Goal: Check status: Check status

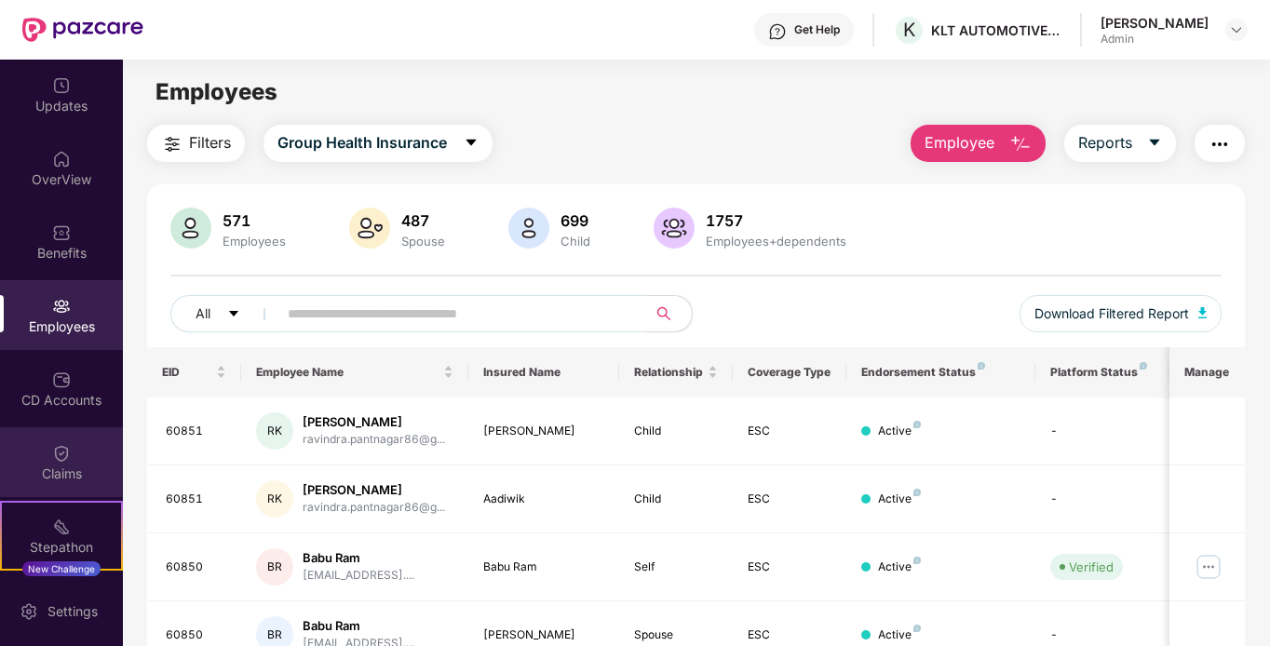
click at [48, 468] on div "Claims" at bounding box center [61, 474] width 123 height 19
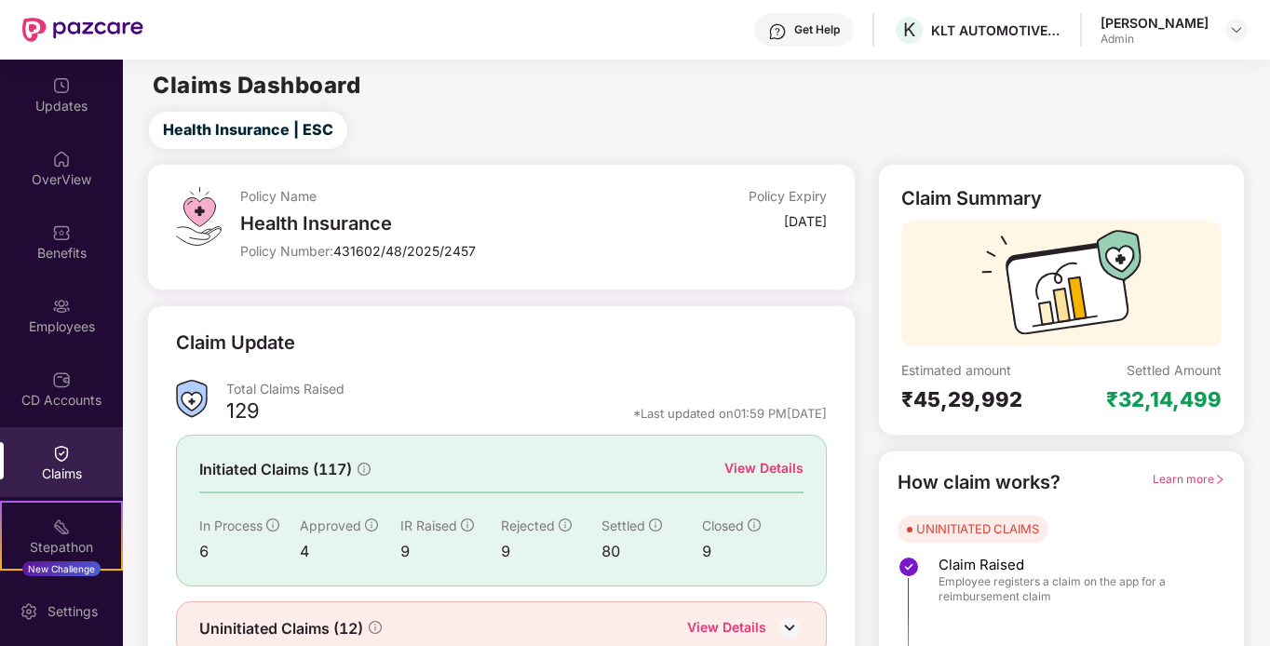
scroll to position [83, 0]
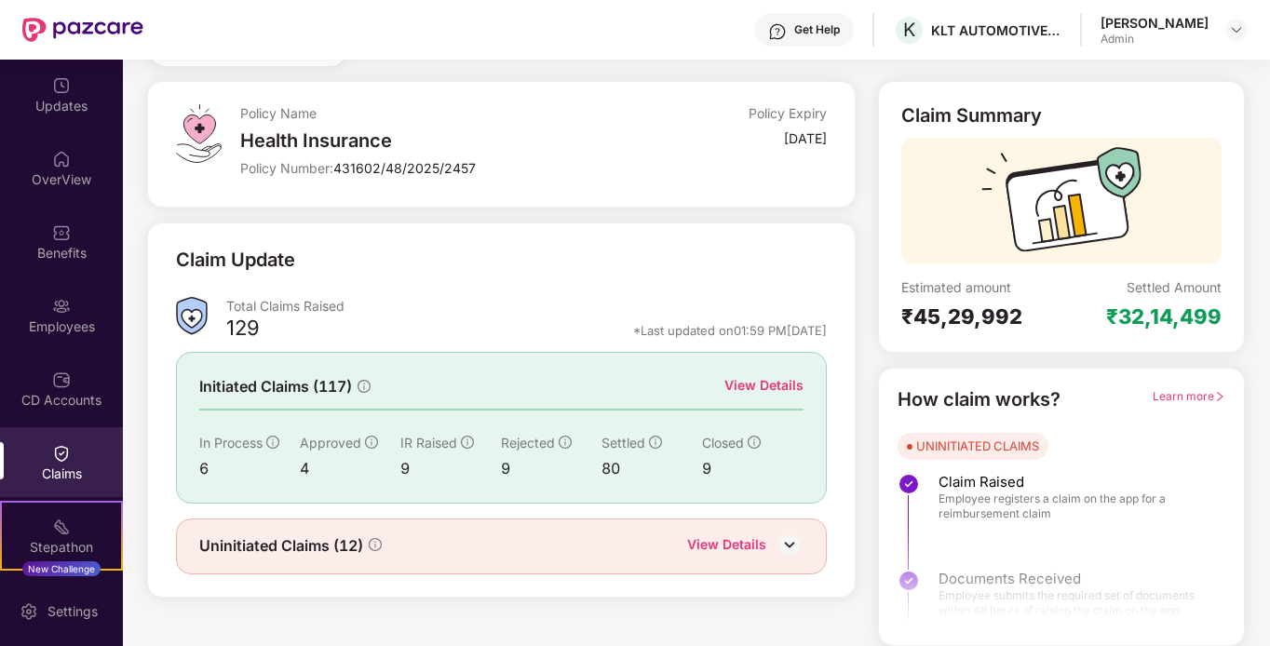
click at [777, 390] on div "View Details" at bounding box center [763, 385] width 79 height 20
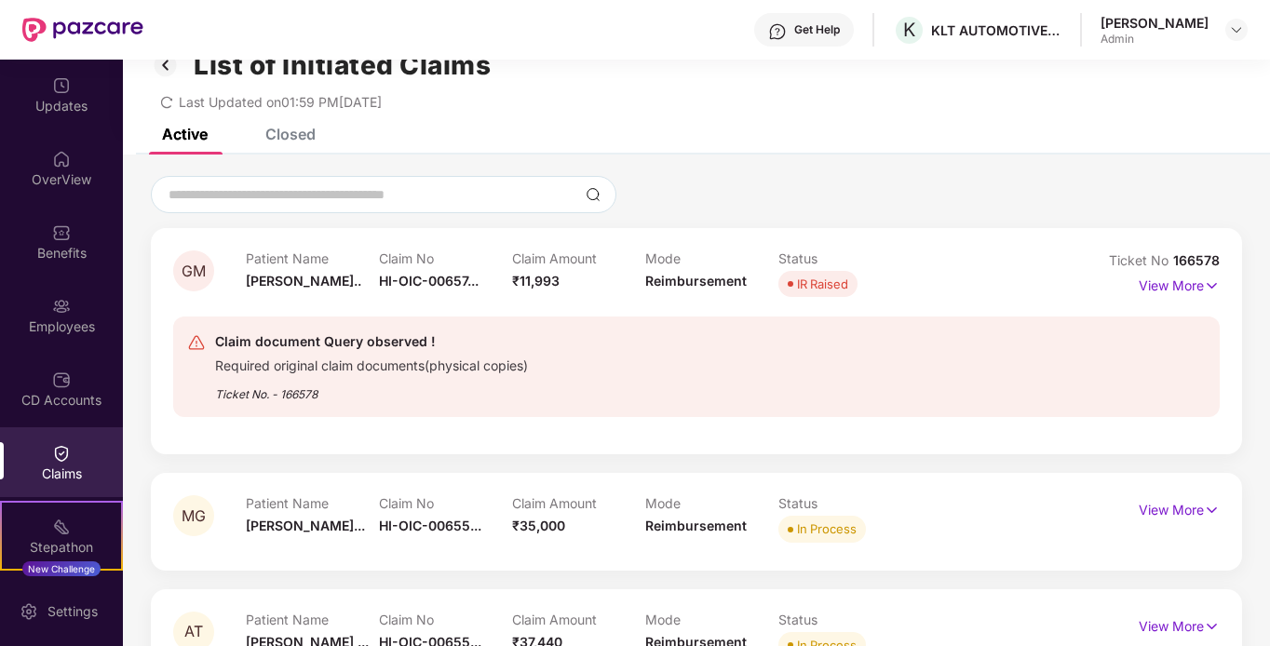
scroll to position [0, 0]
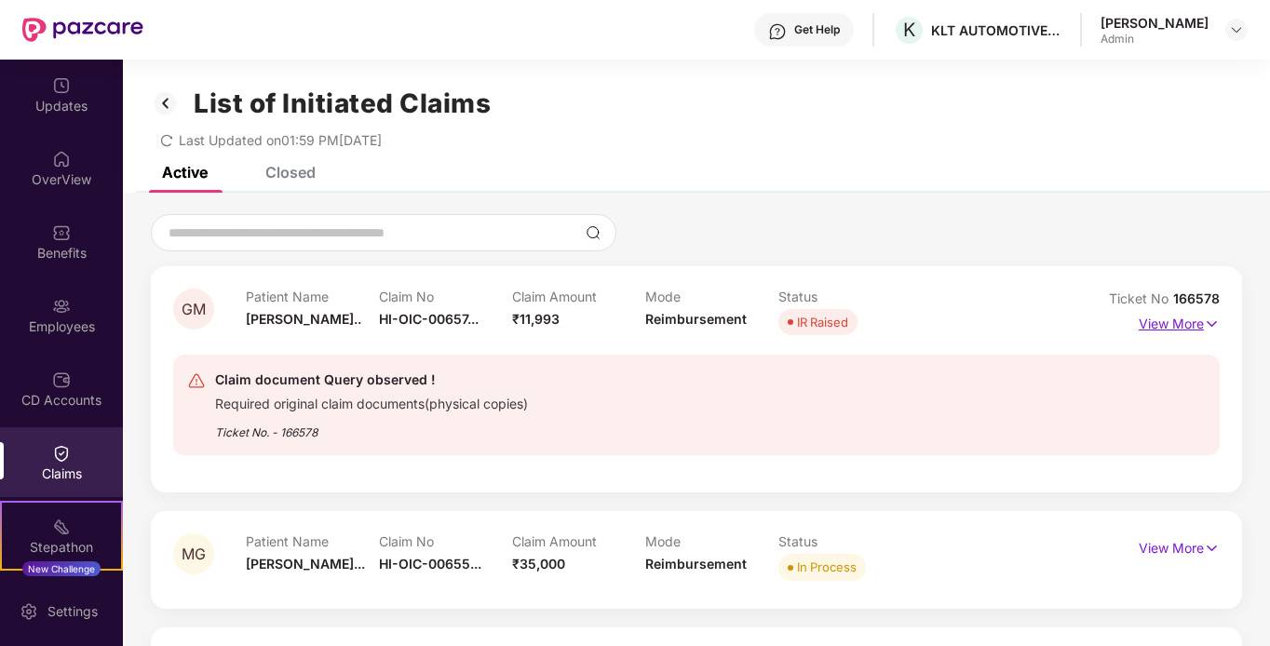
click at [1157, 320] on p "View More" at bounding box center [1179, 321] width 81 height 25
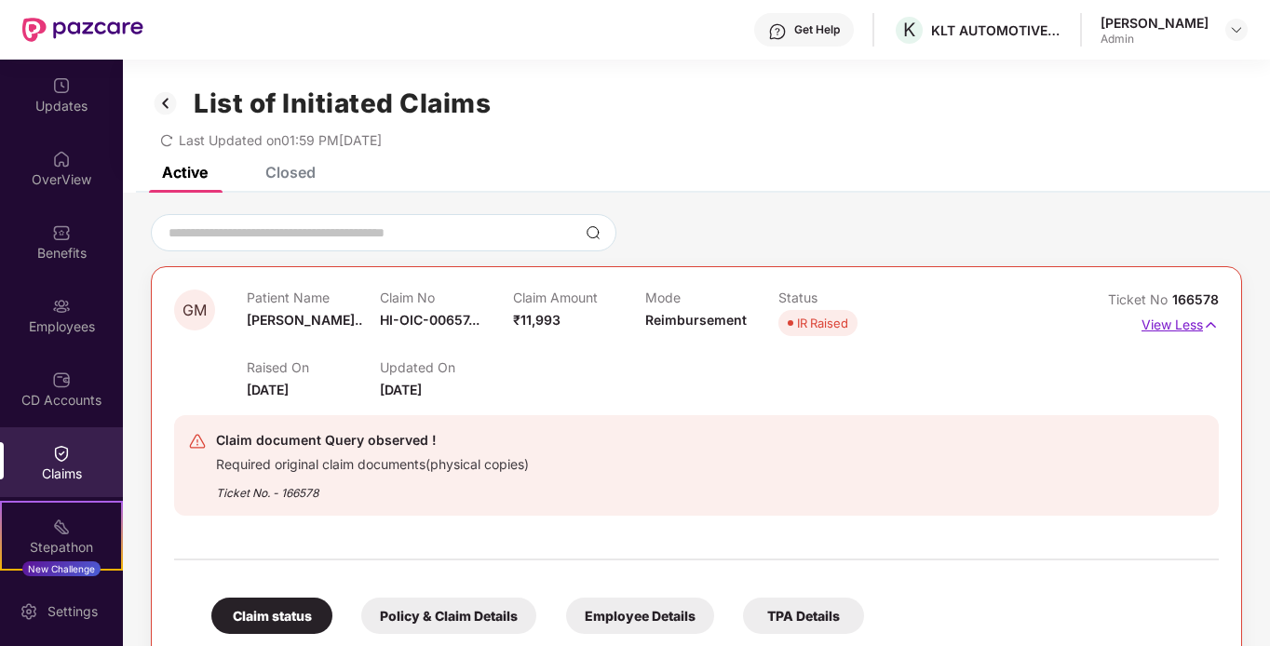
click at [1157, 320] on p "View Less" at bounding box center [1179, 322] width 77 height 25
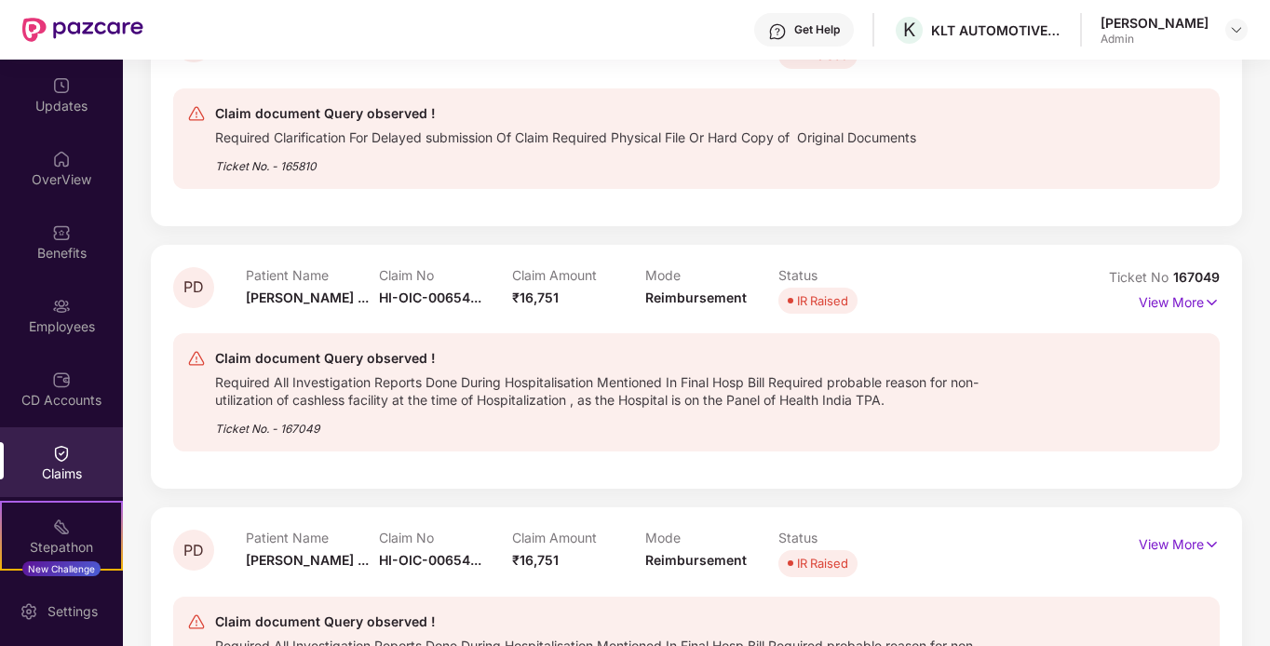
scroll to position [745, 0]
click at [1195, 306] on p "View More" at bounding box center [1179, 299] width 81 height 25
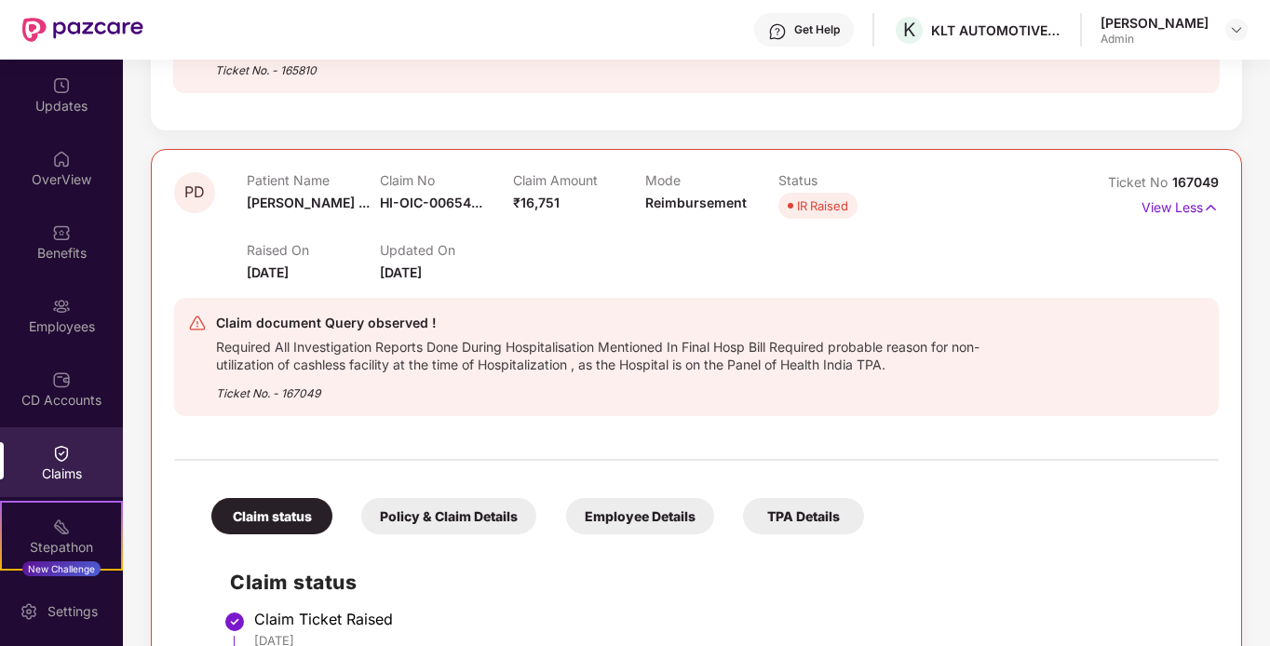
scroll to position [838, 0]
click at [1169, 211] on p "View Less" at bounding box center [1179, 207] width 77 height 25
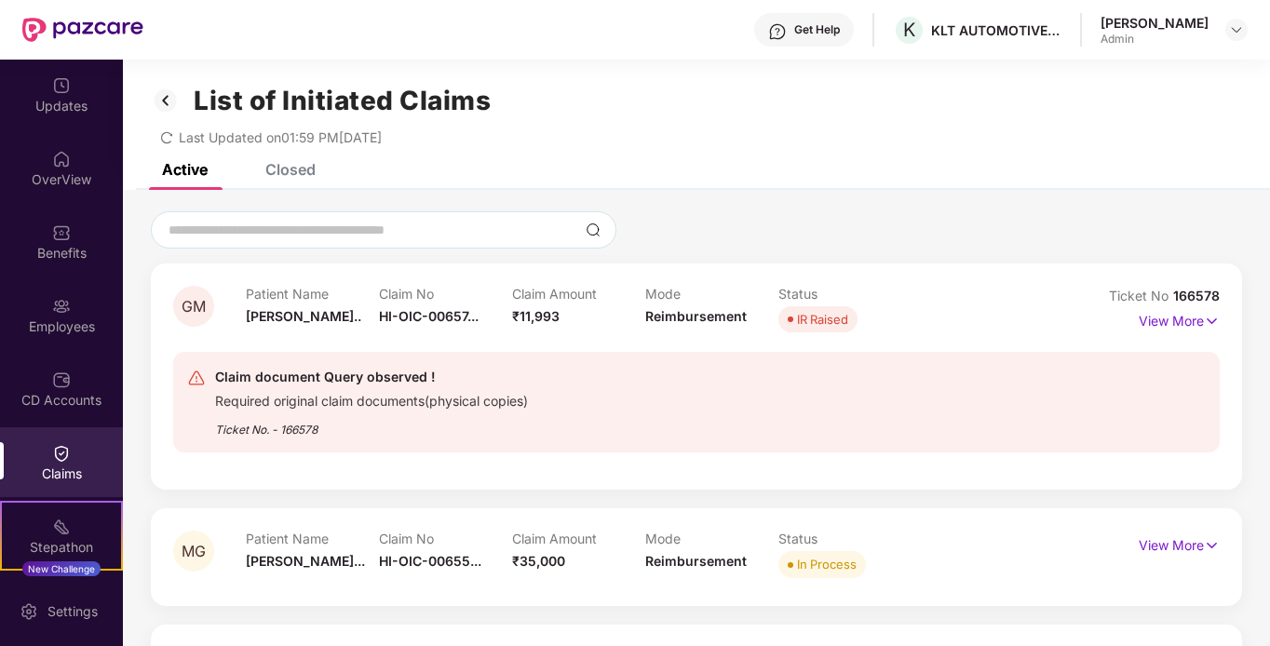
scroll to position [0, 0]
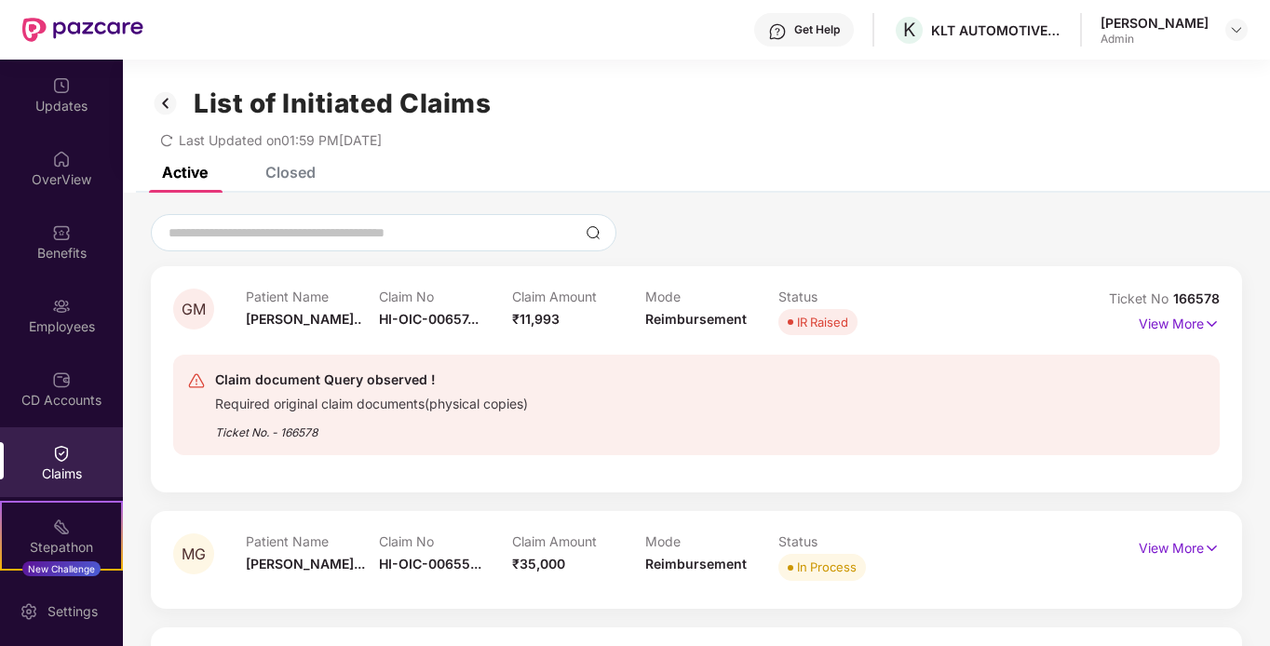
click at [289, 173] on div "Closed" at bounding box center [290, 172] width 50 height 19
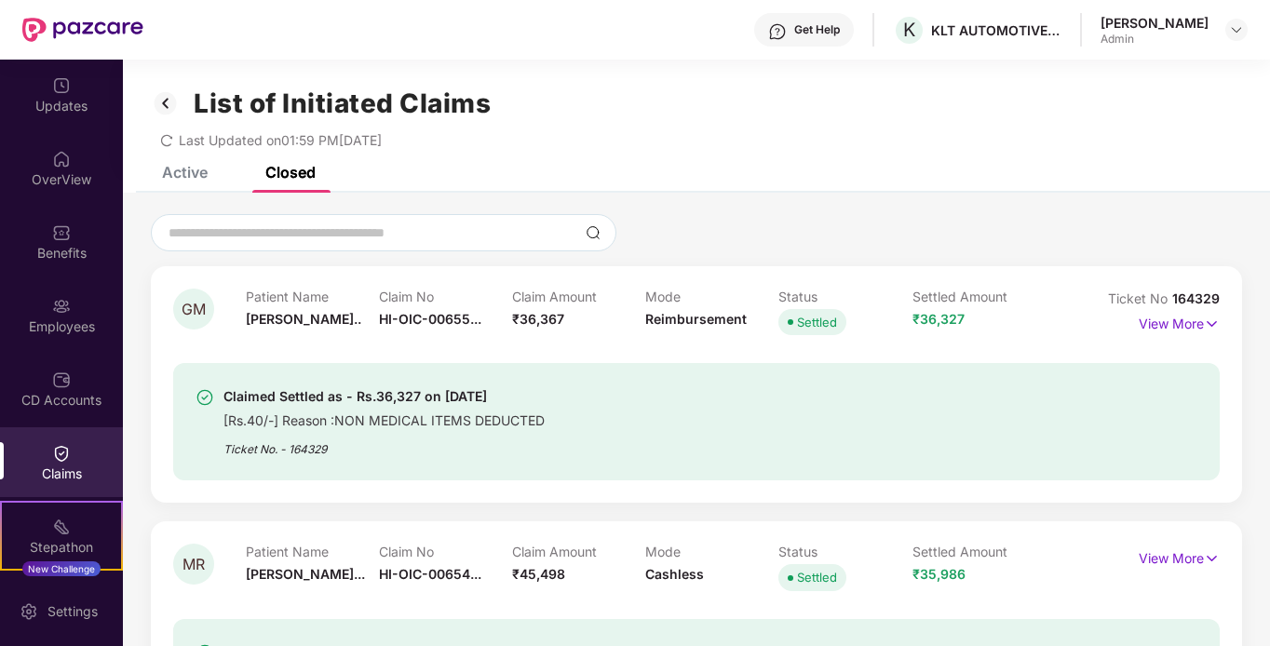
click at [167, 110] on img at bounding box center [166, 104] width 30 height 32
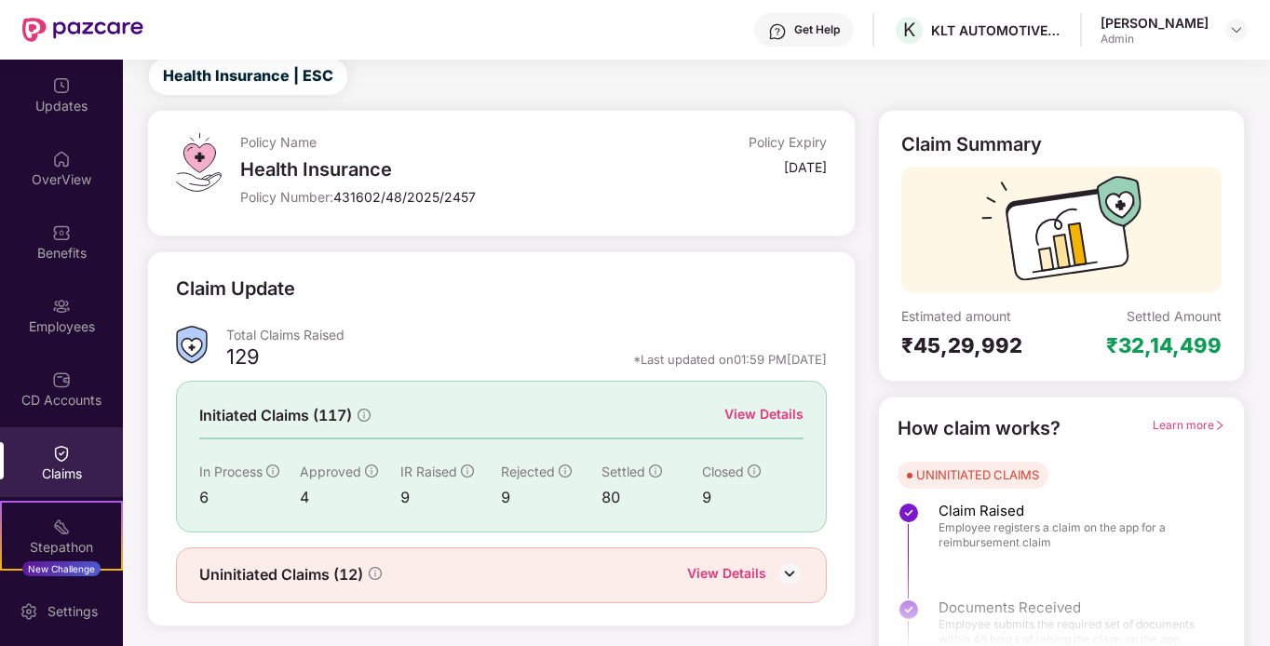
scroll to position [83, 0]
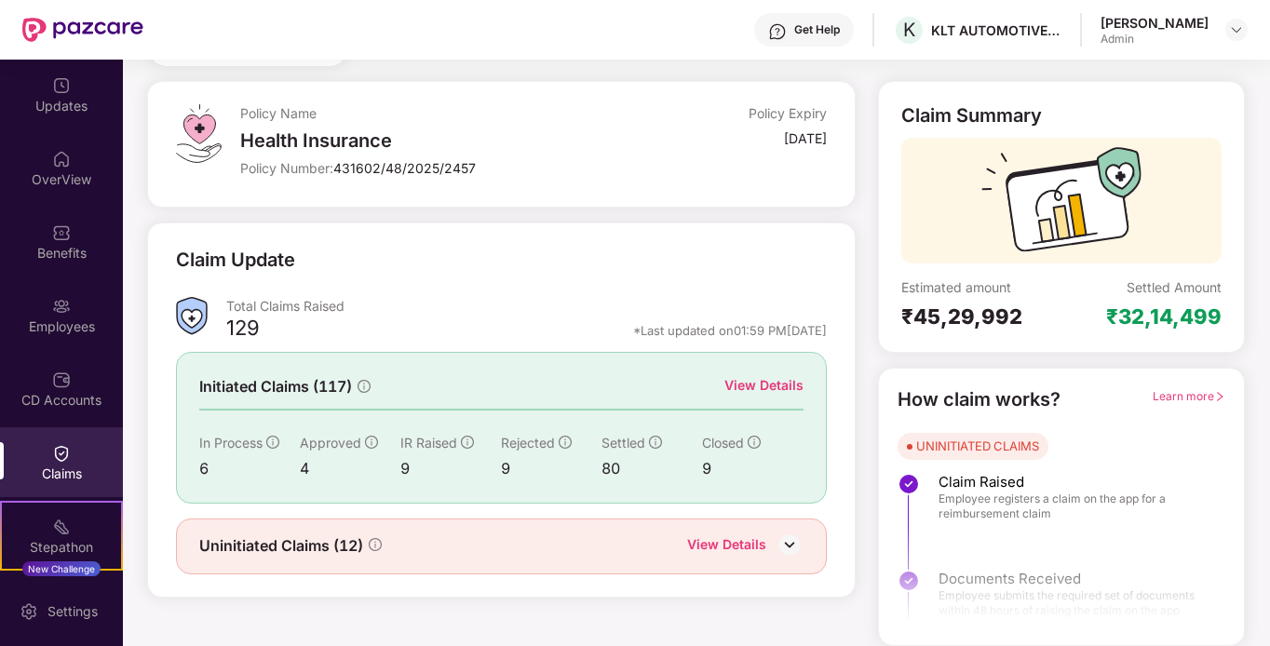
click at [746, 542] on div "View Details" at bounding box center [726, 546] width 79 height 24
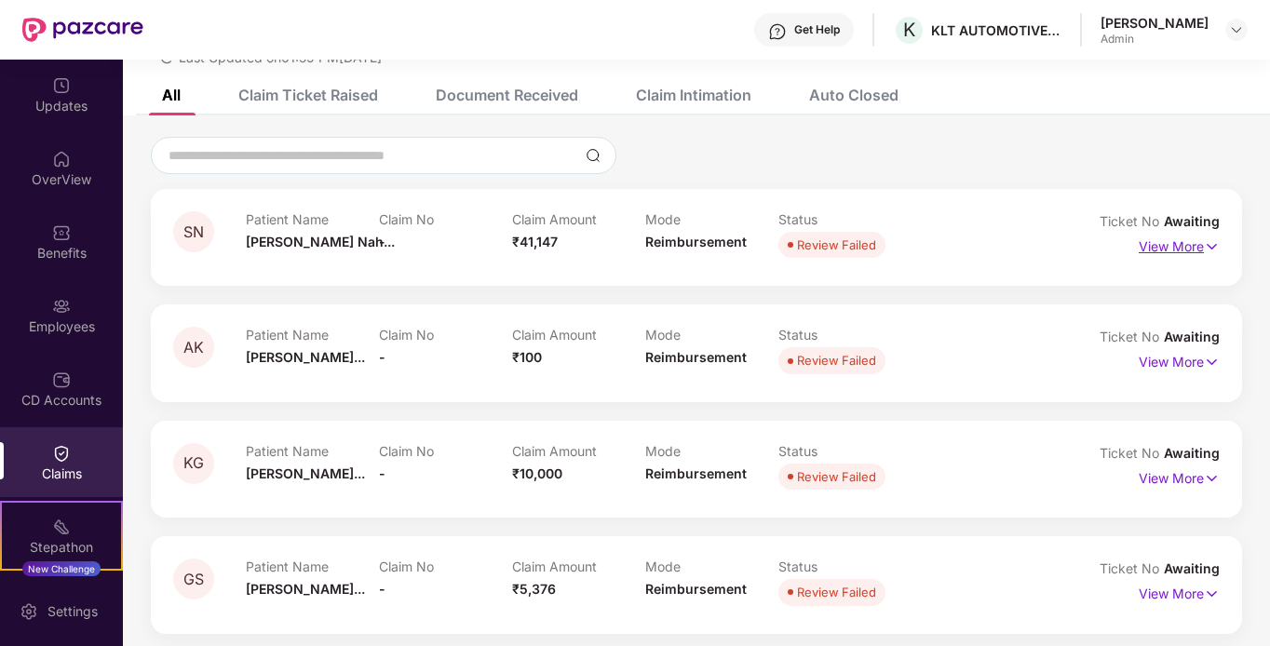
click at [1190, 249] on p "View More" at bounding box center [1179, 244] width 81 height 25
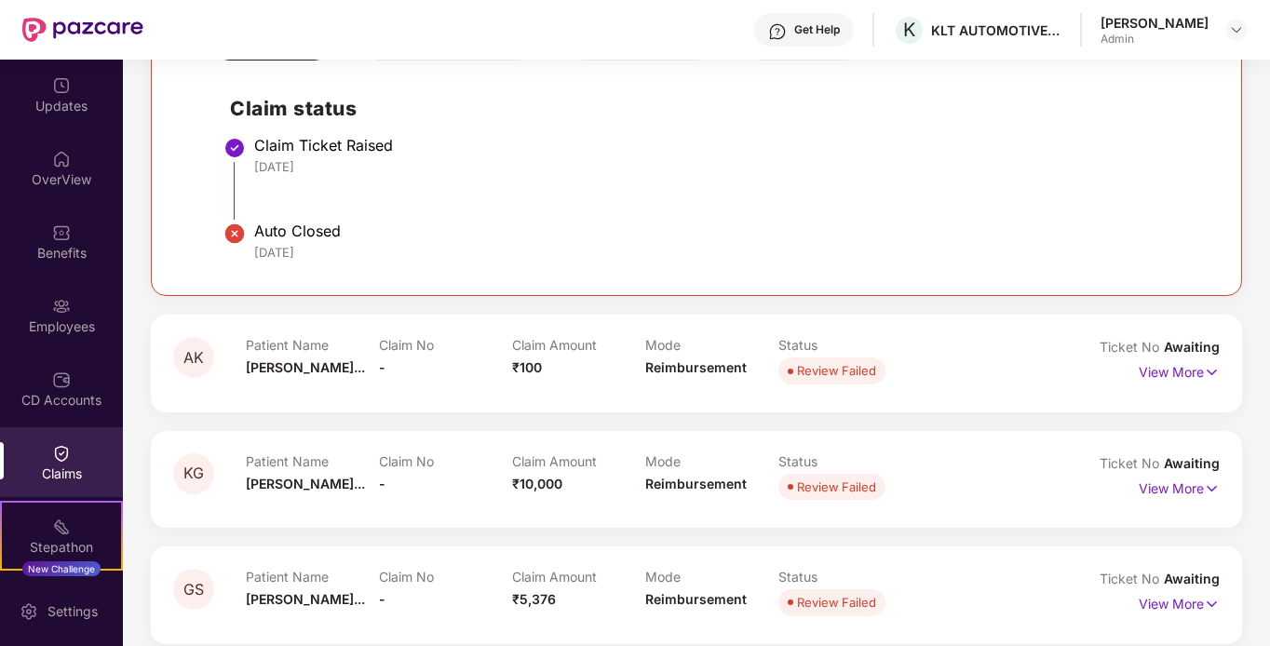
scroll to position [548, 0]
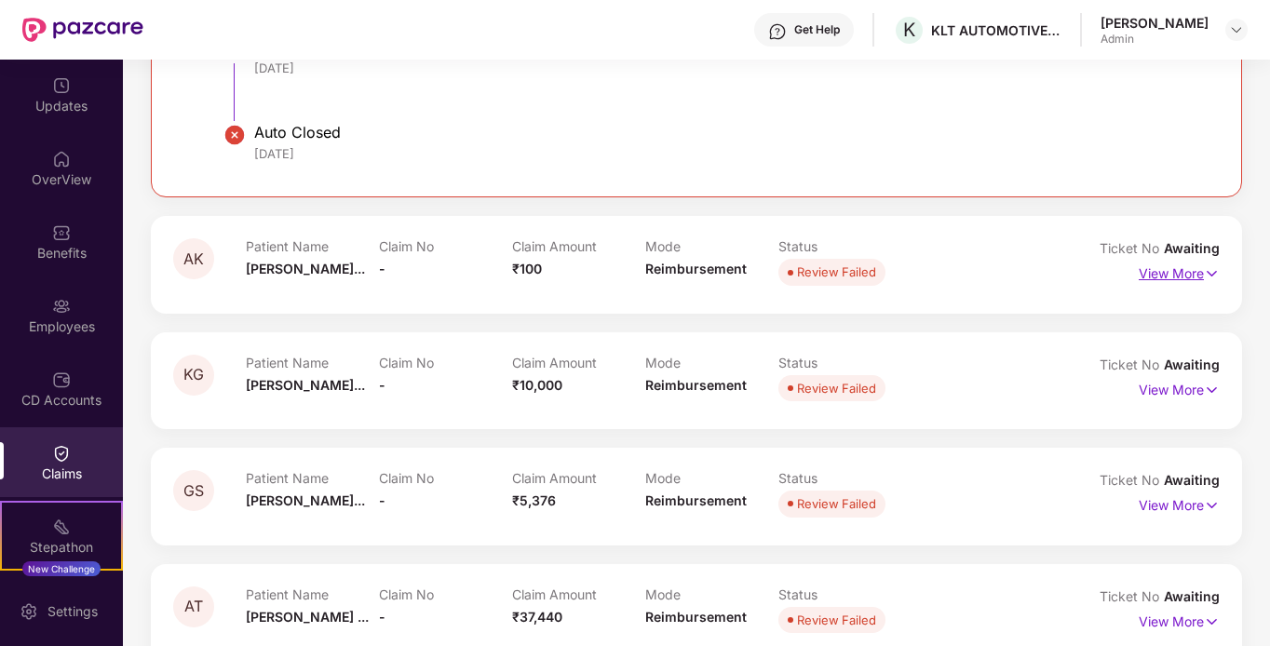
click at [1190, 273] on p "View More" at bounding box center [1179, 271] width 81 height 25
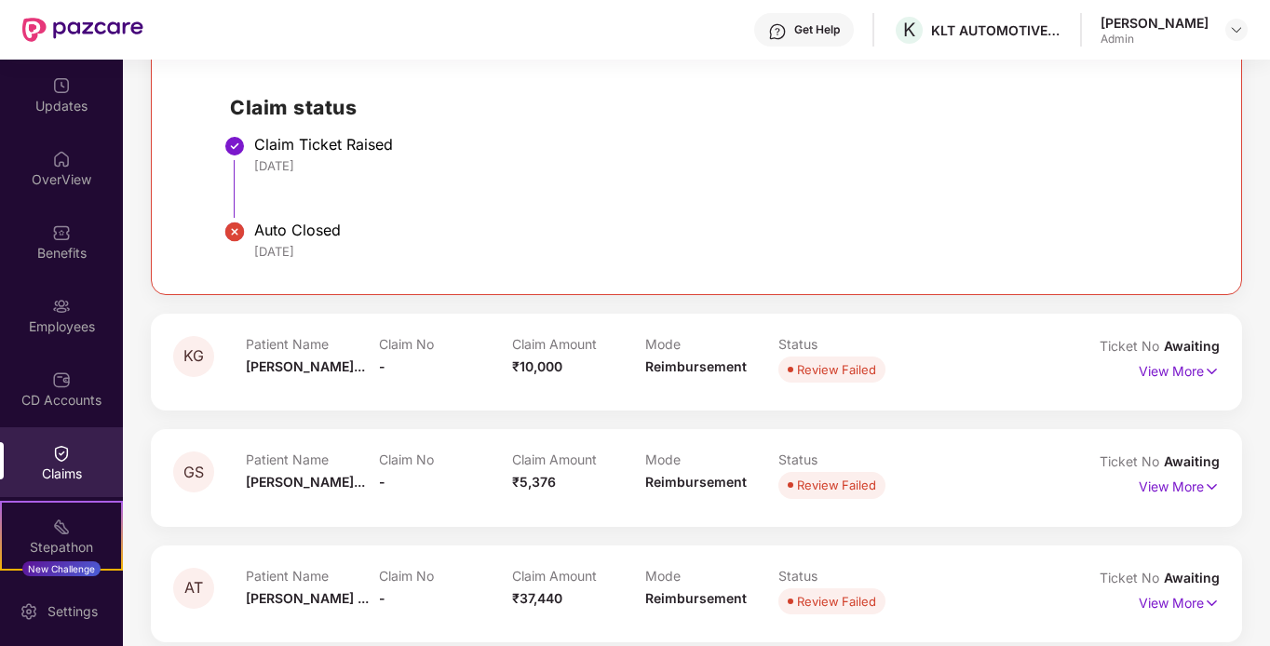
scroll to position [1014, 0]
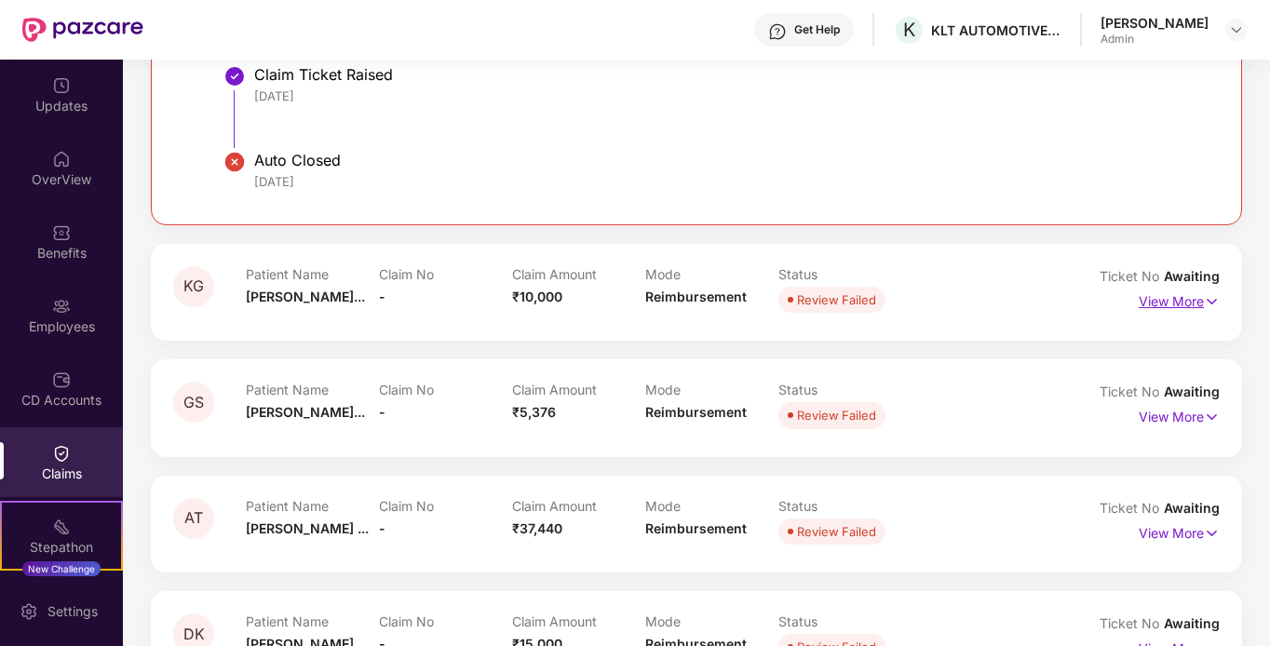
click at [1172, 307] on p "View More" at bounding box center [1179, 299] width 81 height 25
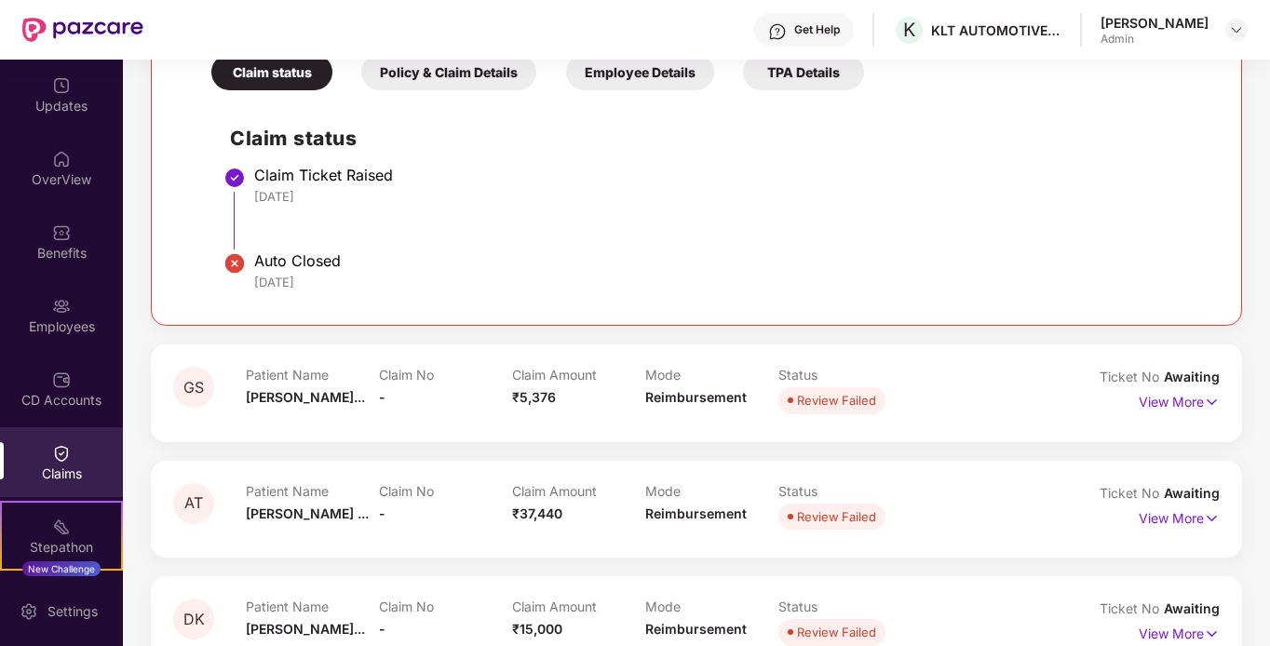
scroll to position [1479, 0]
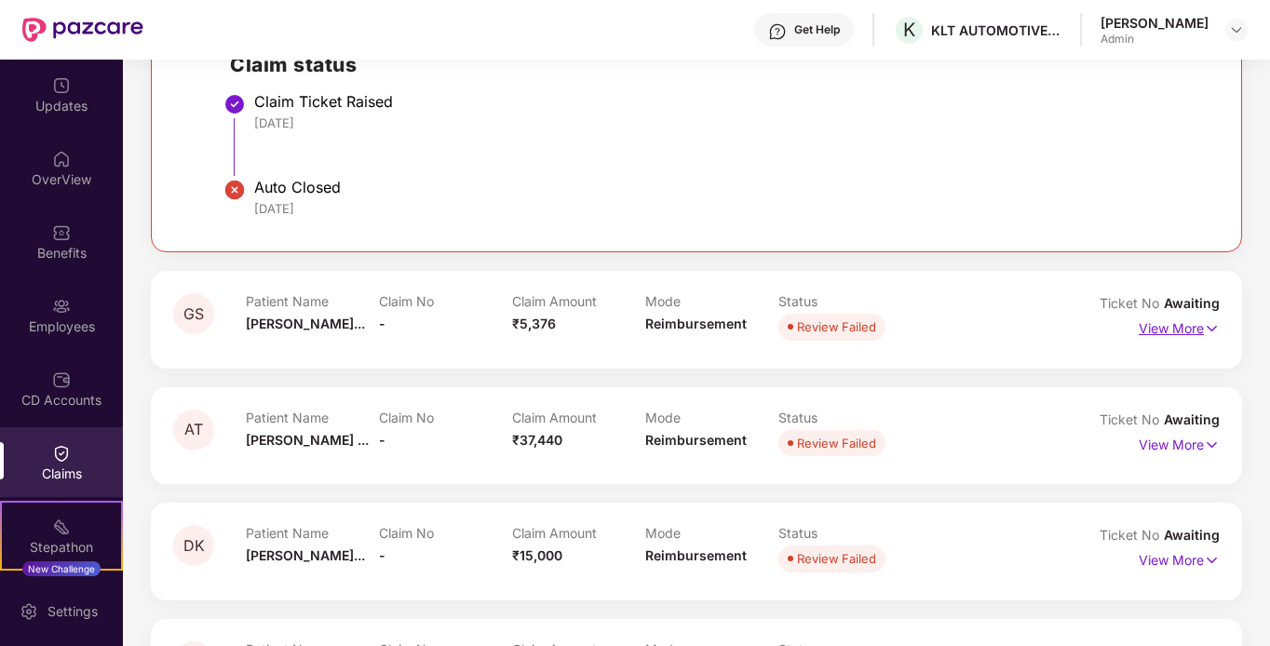
click at [1160, 330] on p "View More" at bounding box center [1179, 326] width 81 height 25
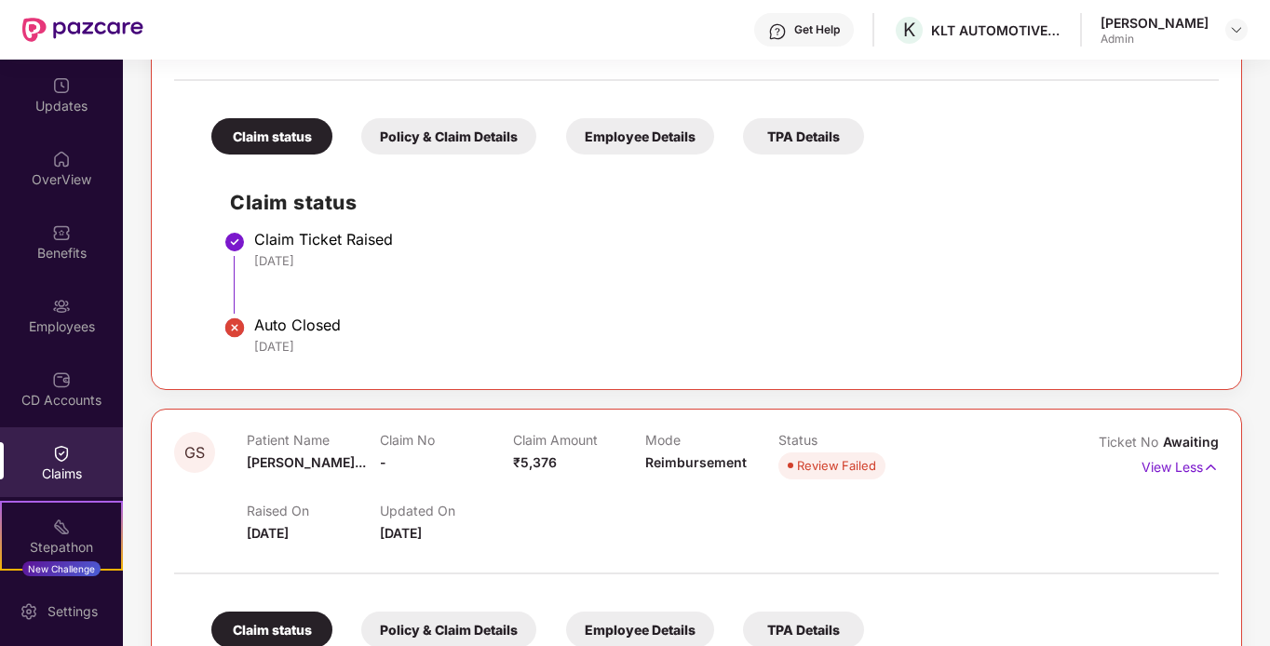
scroll to position [1350, 0]
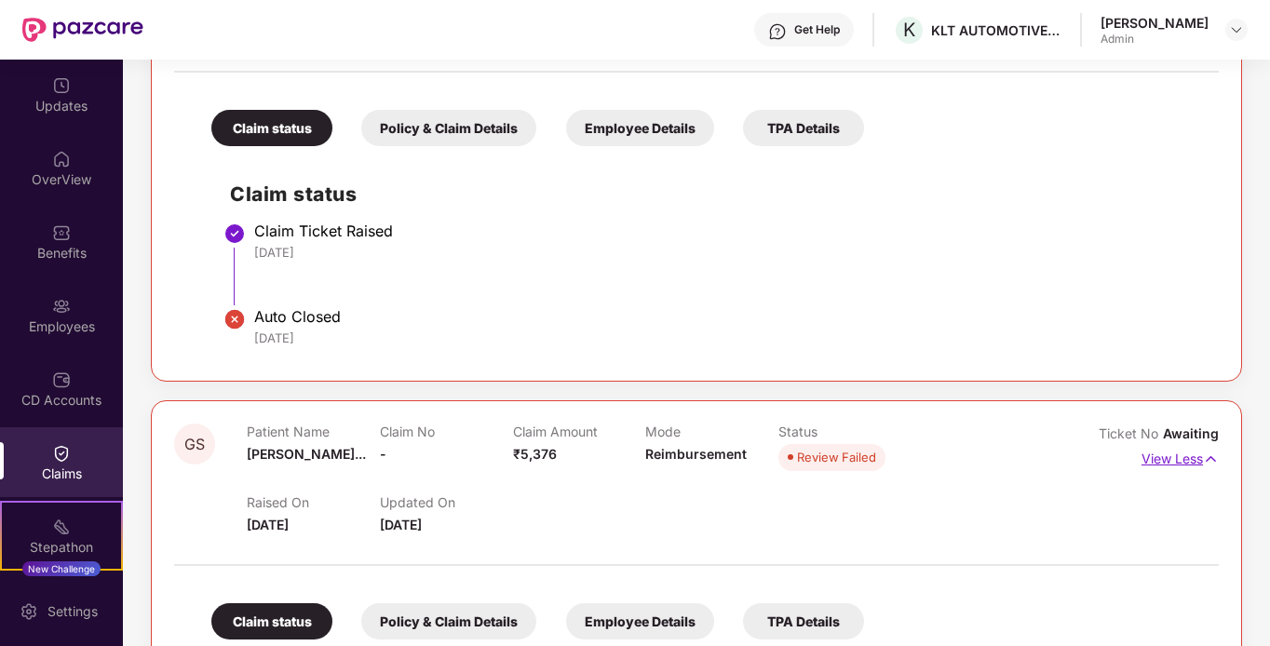
click at [1180, 465] on p "View Less" at bounding box center [1179, 456] width 77 height 25
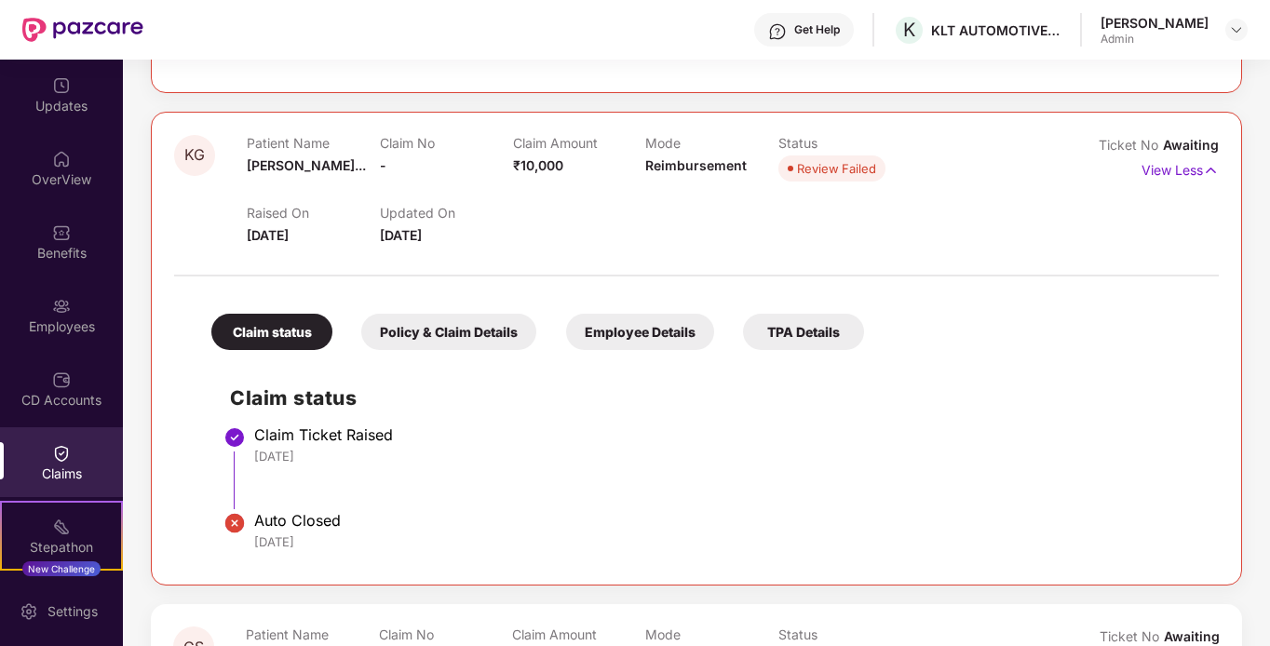
scroll to position [1071, 0]
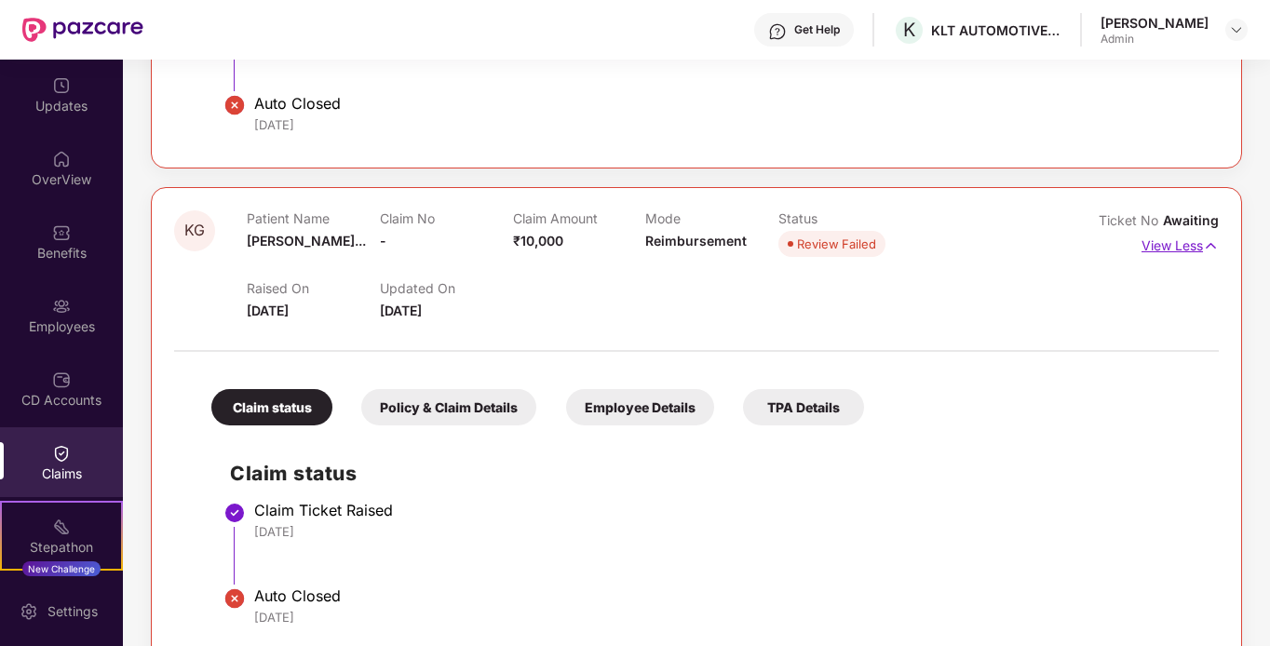
click at [1162, 251] on p "View Less" at bounding box center [1179, 243] width 77 height 25
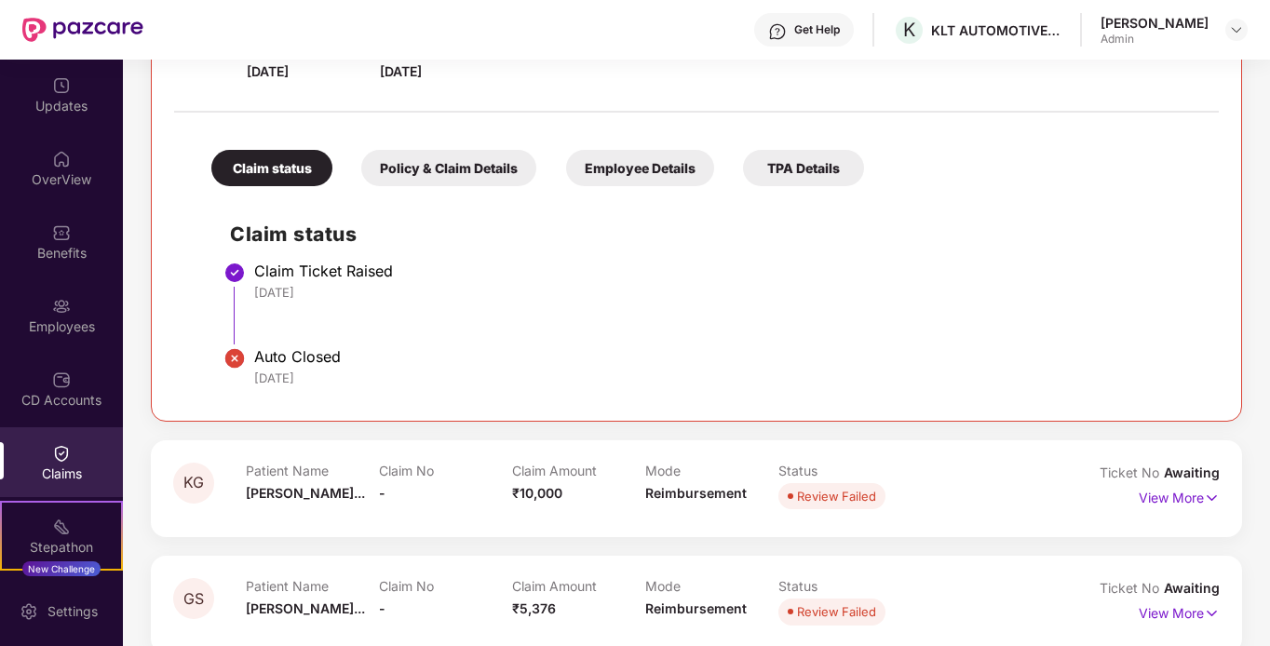
scroll to position [698, 0]
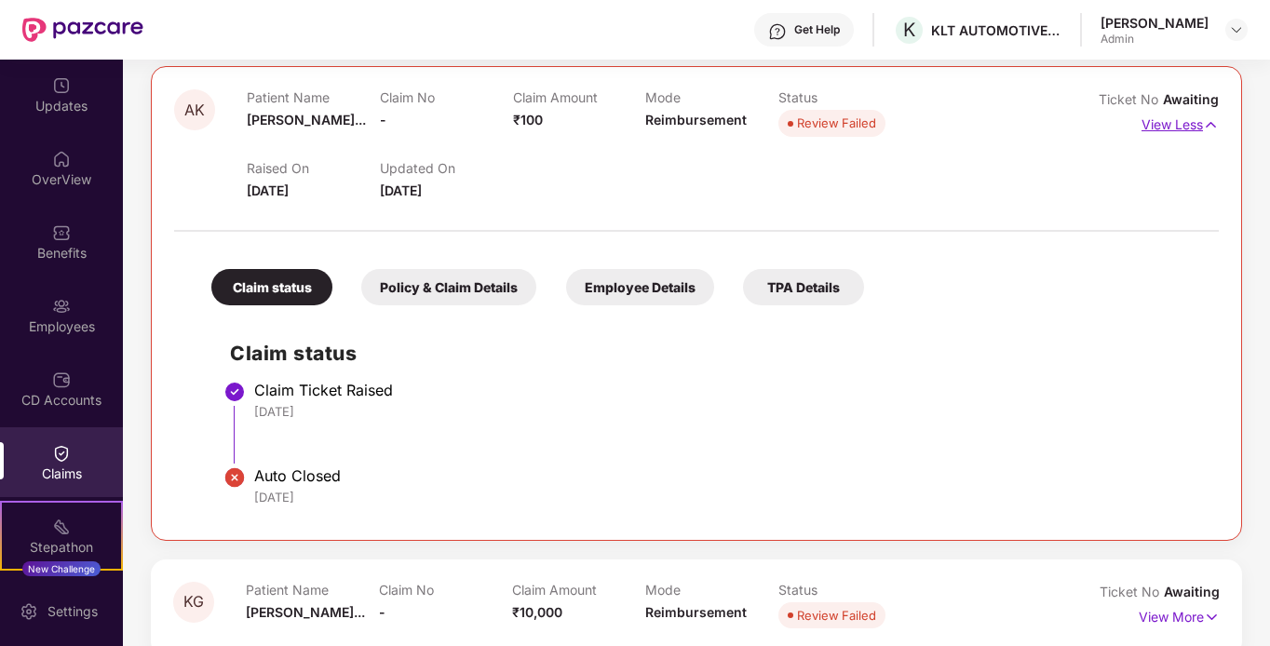
click at [1153, 132] on p "View Less" at bounding box center [1179, 122] width 77 height 25
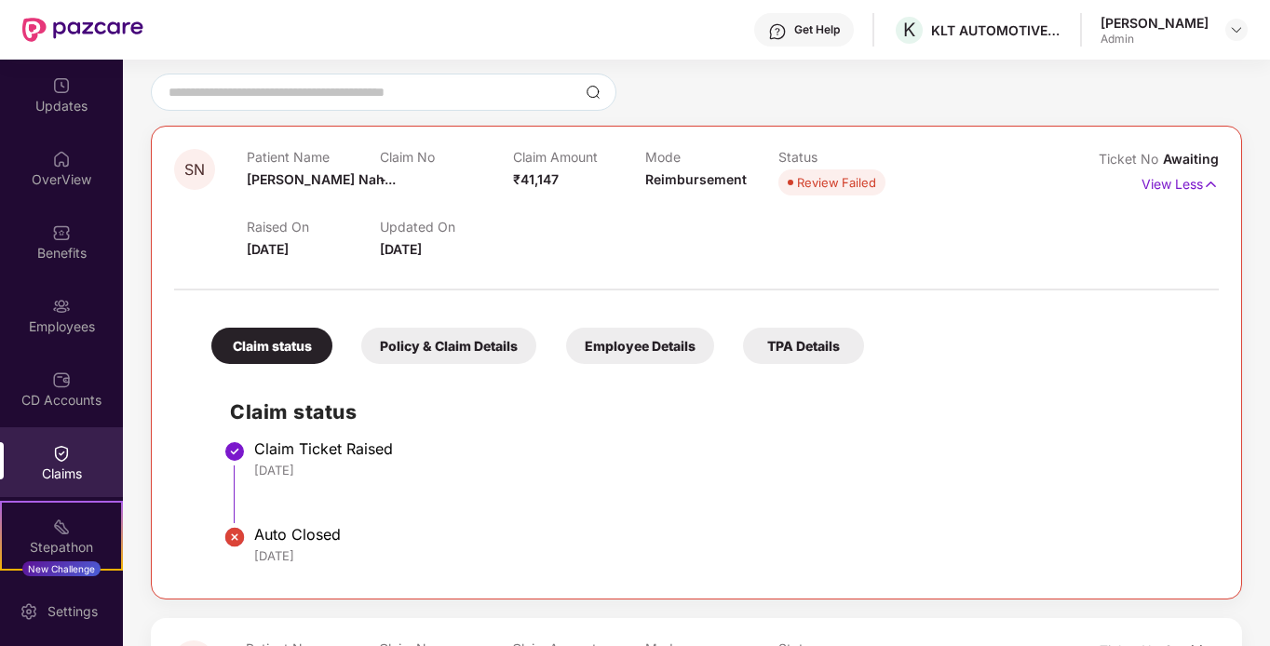
scroll to position [140, 0]
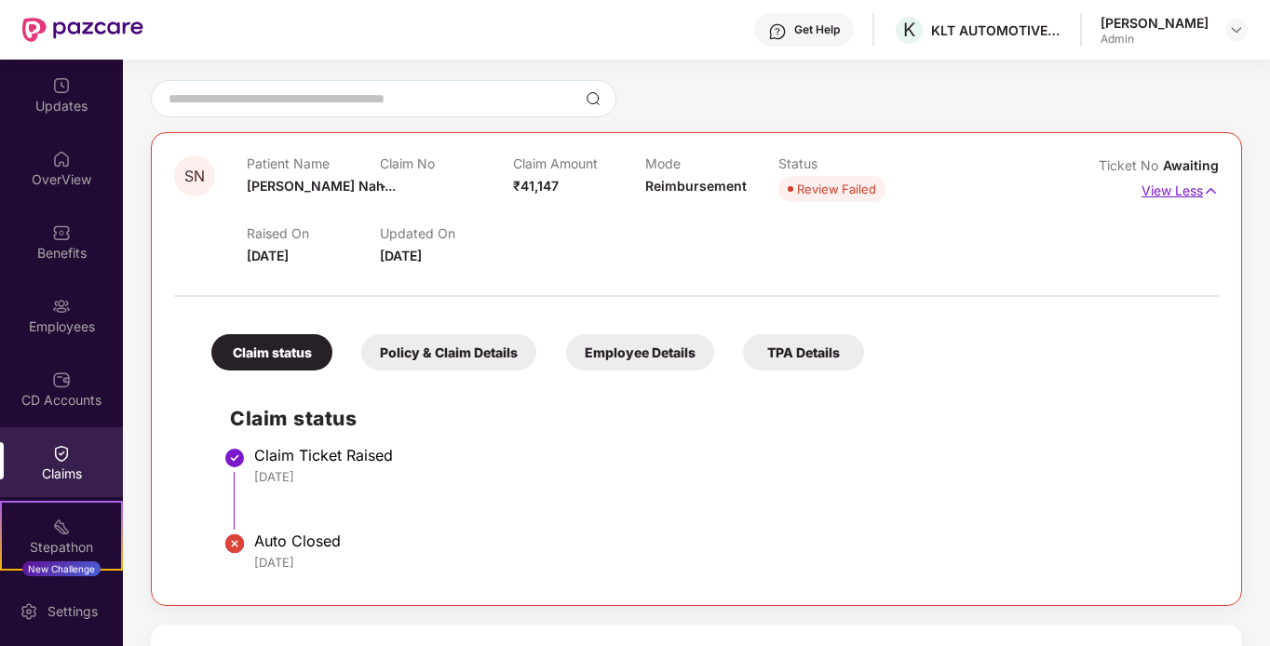
click at [1151, 188] on p "View Less" at bounding box center [1179, 188] width 77 height 25
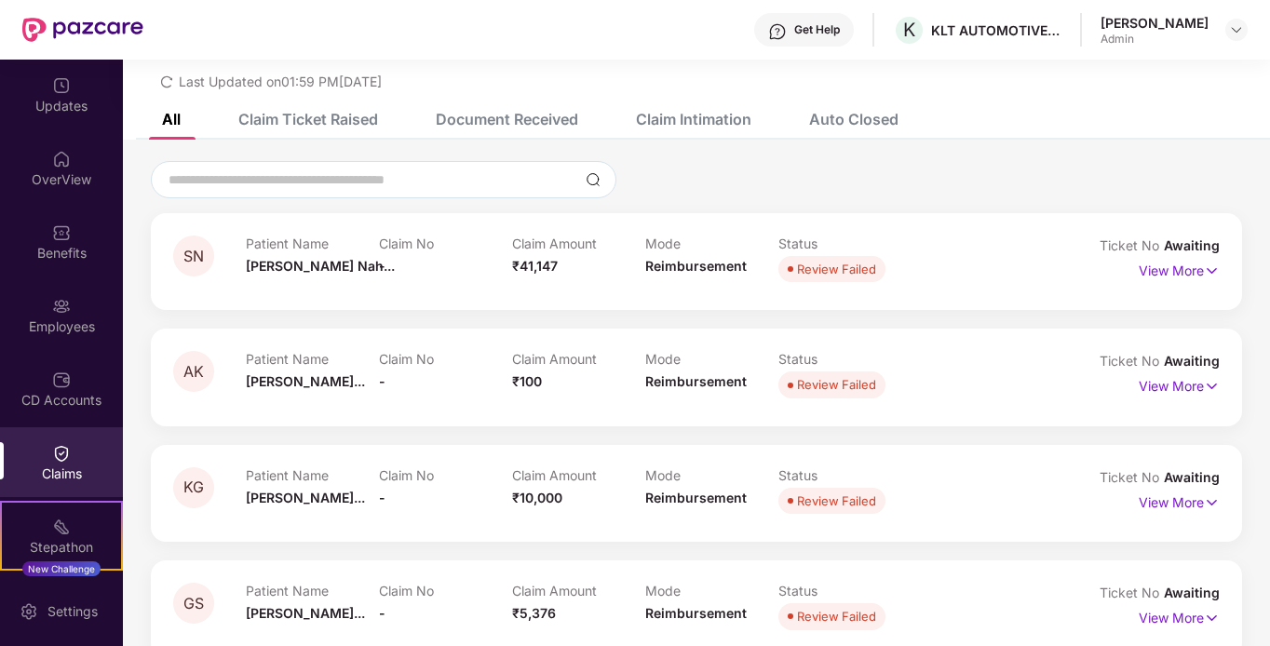
scroll to position [0, 0]
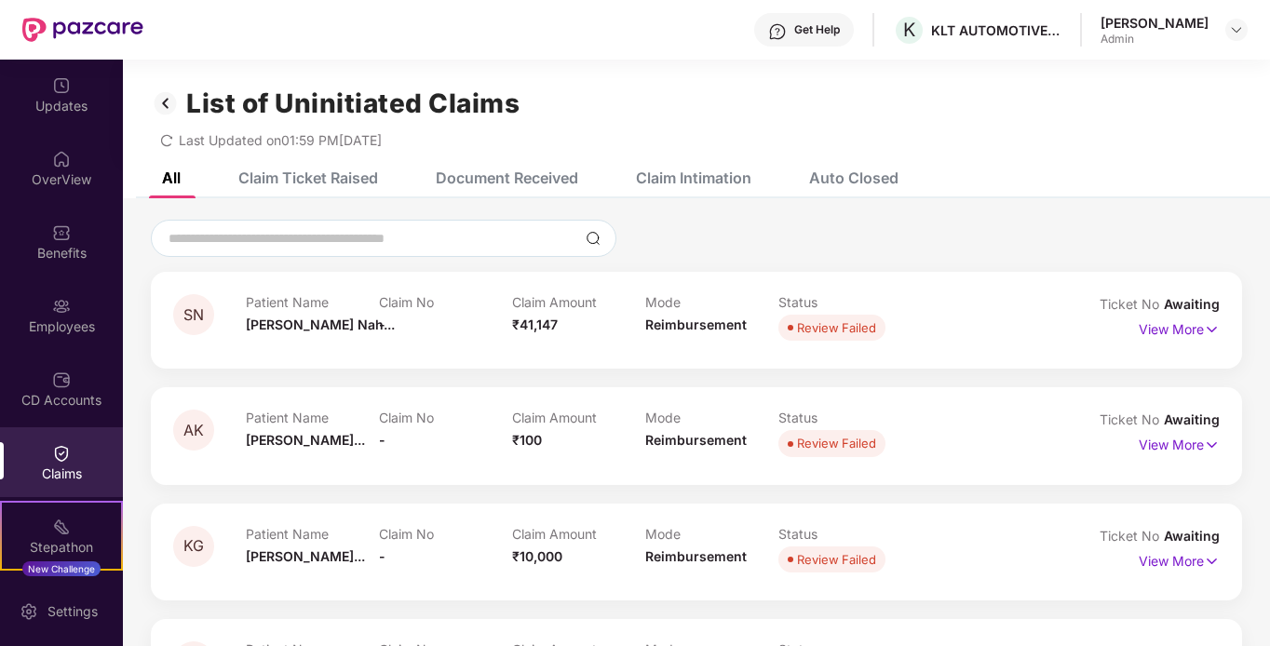
click at [323, 182] on div "Claim Ticket Raised" at bounding box center [308, 178] width 140 height 19
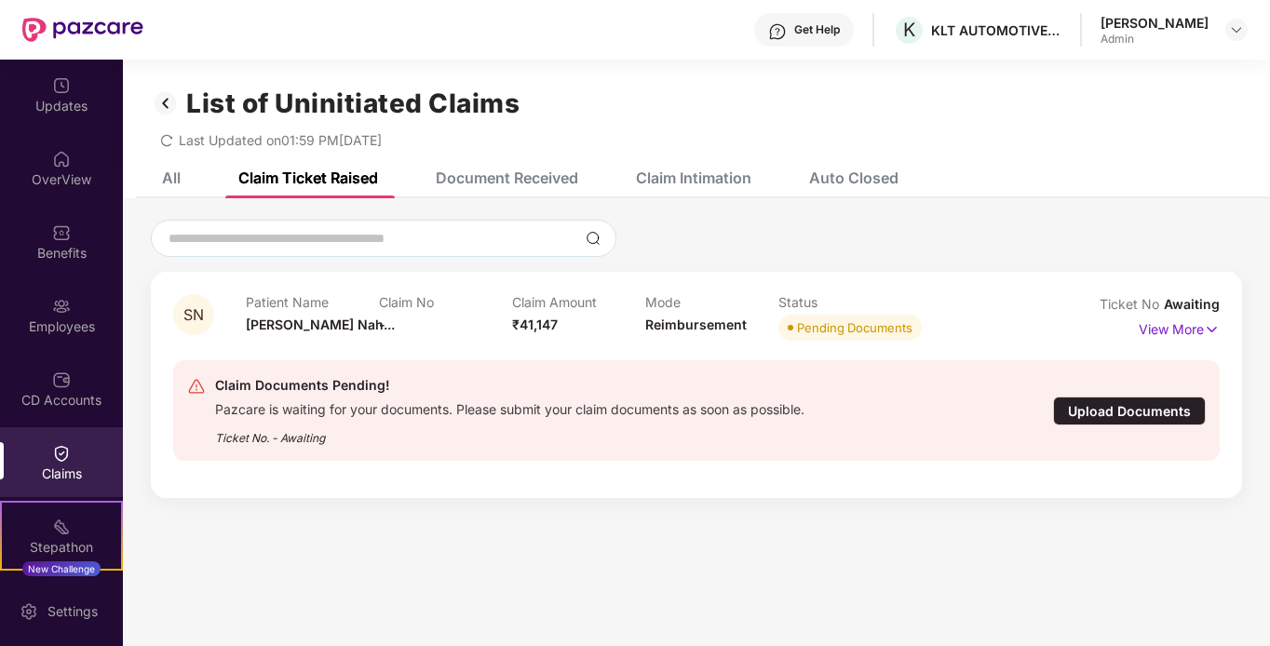
click at [506, 173] on div "Document Received" at bounding box center [507, 178] width 142 height 19
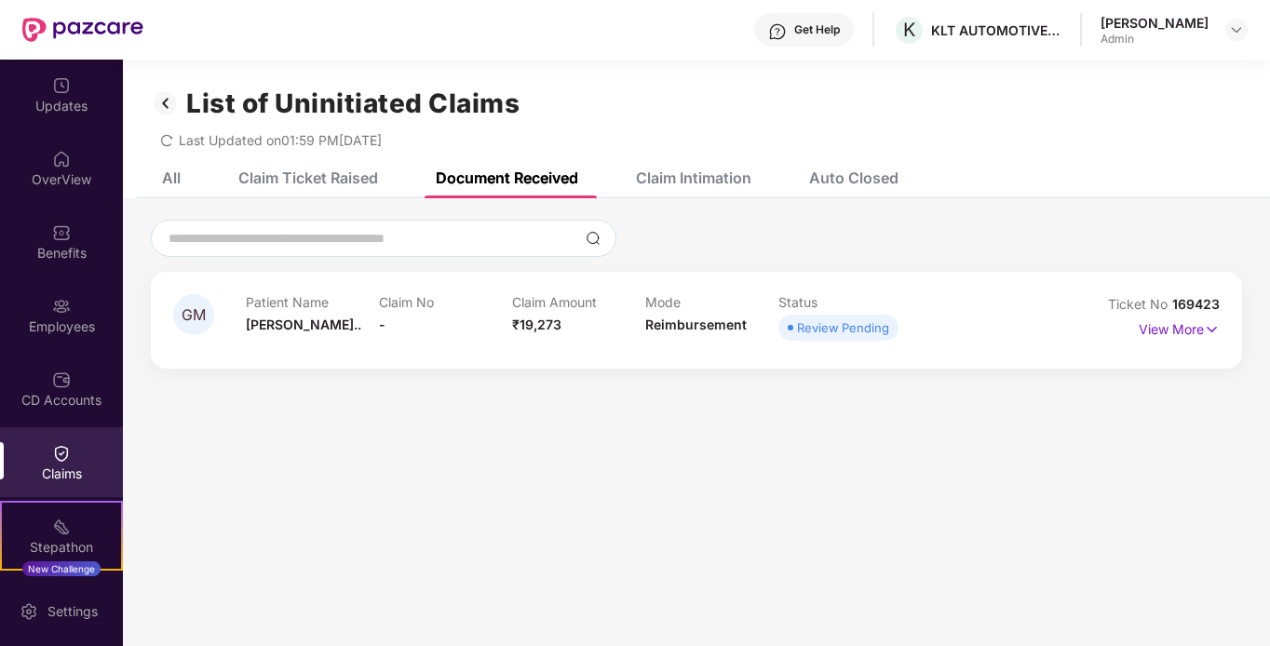
click at [669, 173] on div "Claim Intimation" at bounding box center [693, 178] width 115 height 19
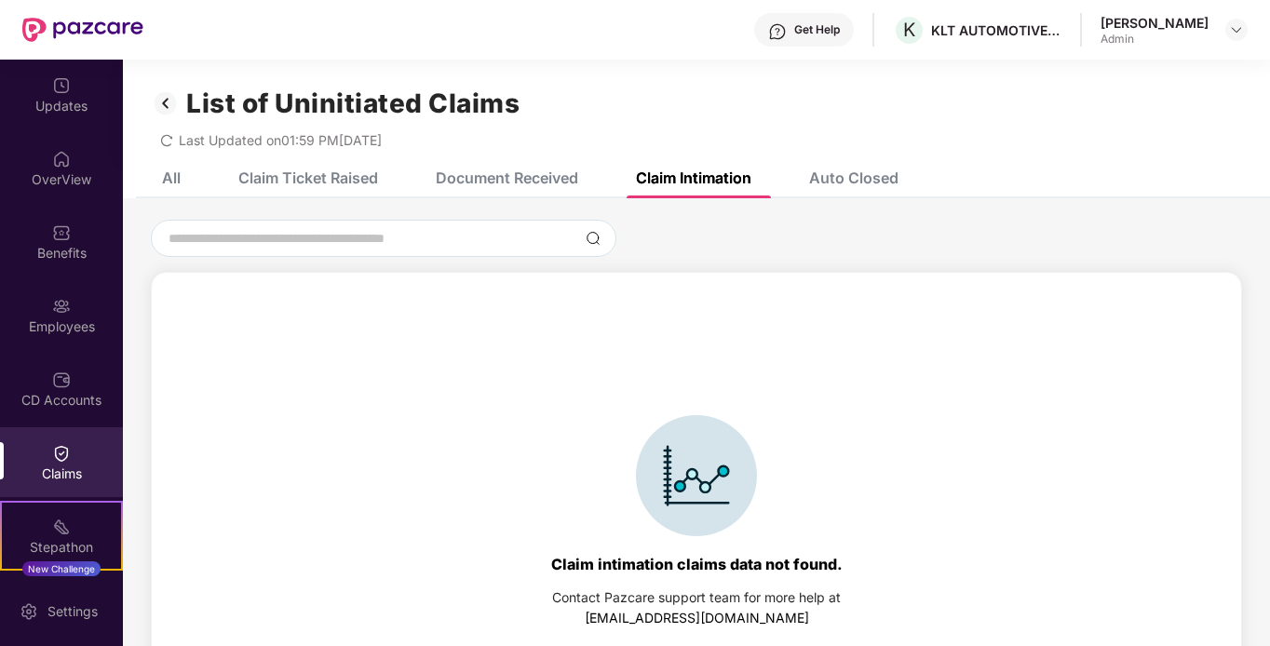
click at [870, 177] on div "Auto Closed" at bounding box center [853, 178] width 89 height 19
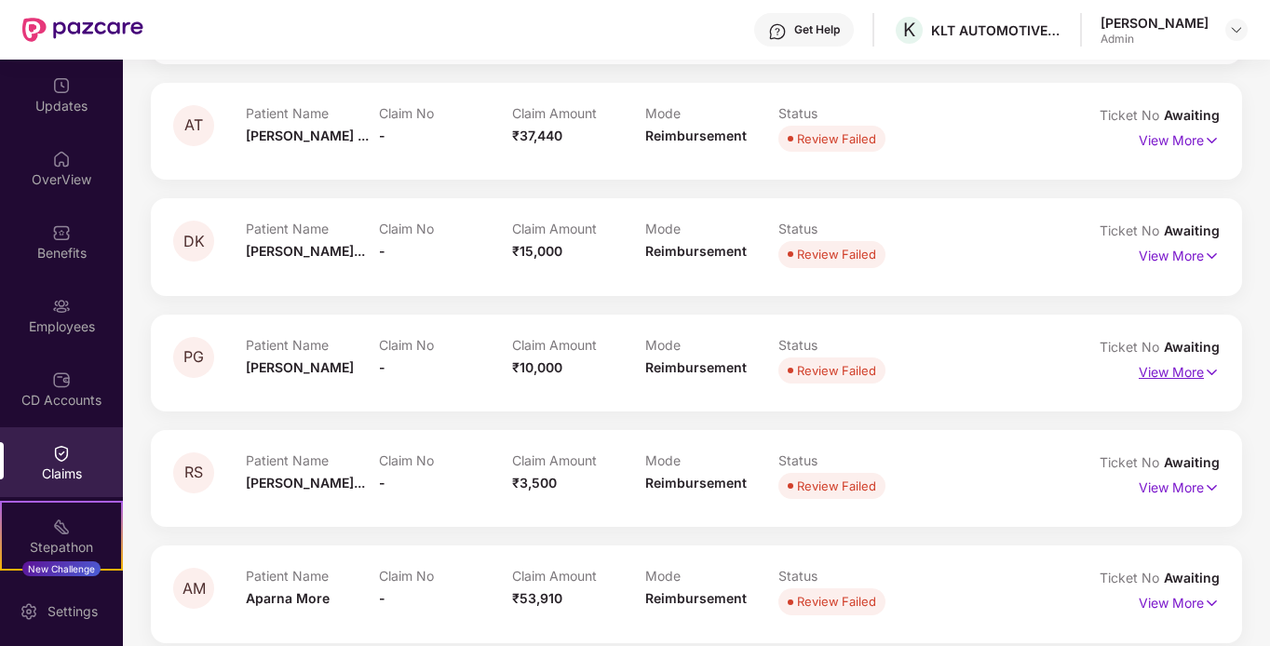
scroll to position [598, 0]
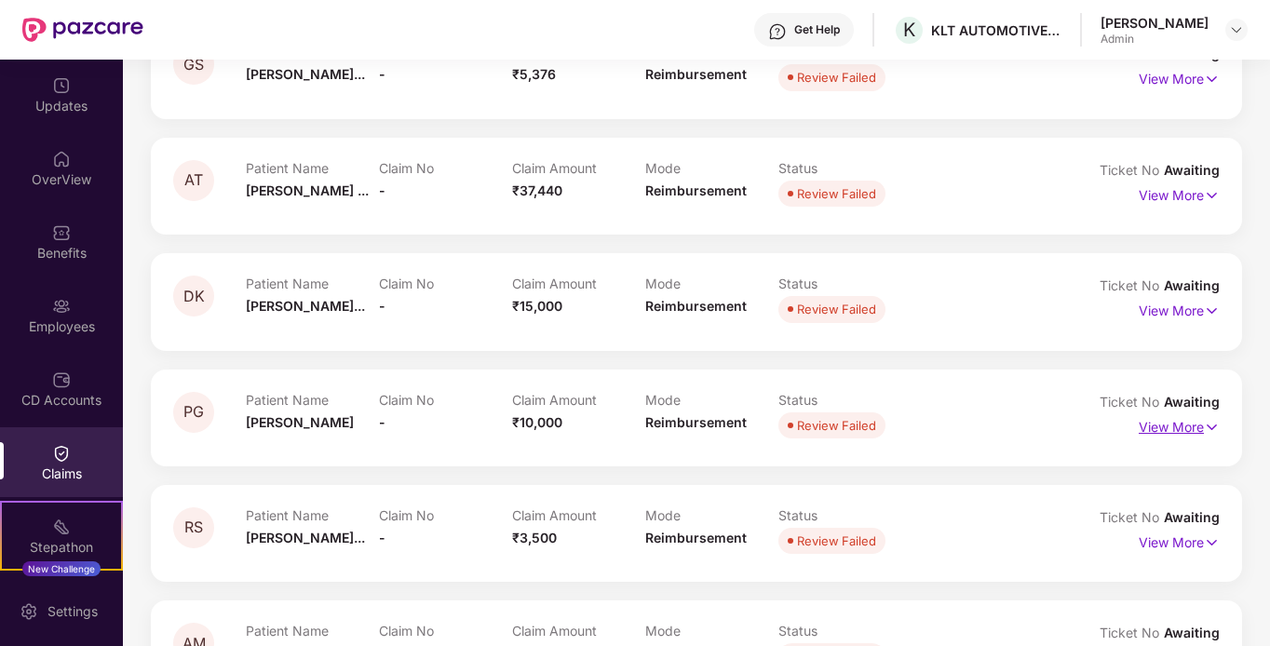
click at [1170, 435] on p "View More" at bounding box center [1179, 424] width 81 height 25
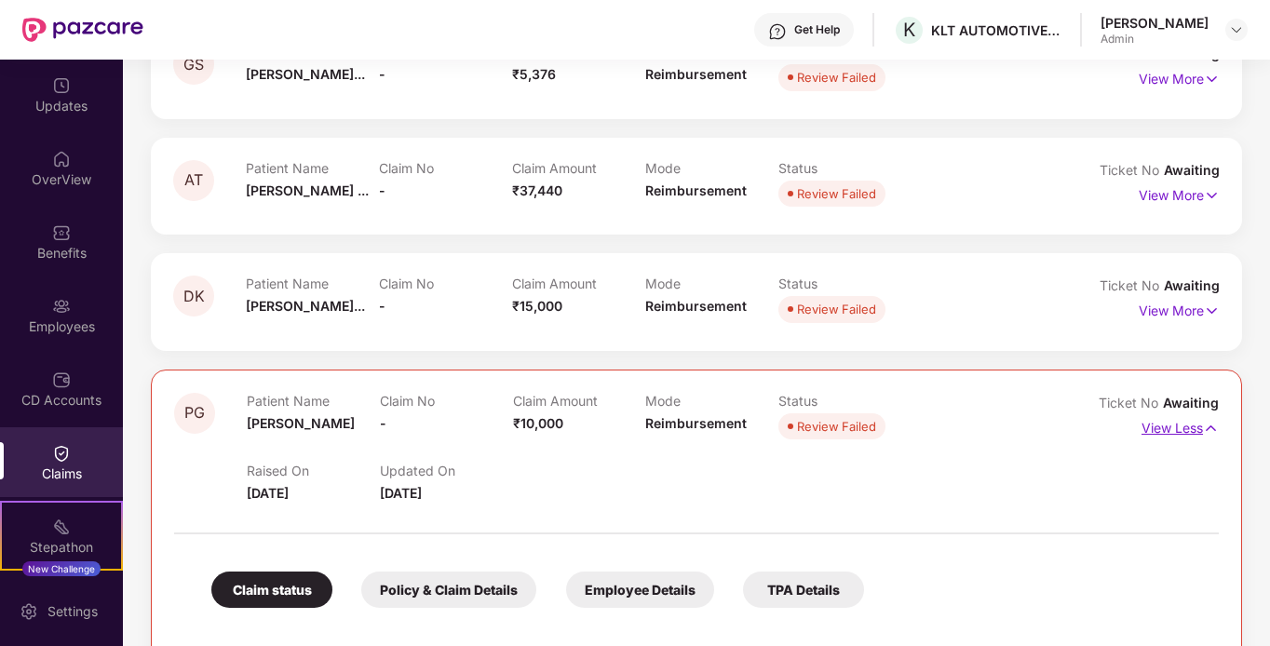
click at [1146, 423] on p "View Less" at bounding box center [1179, 425] width 77 height 25
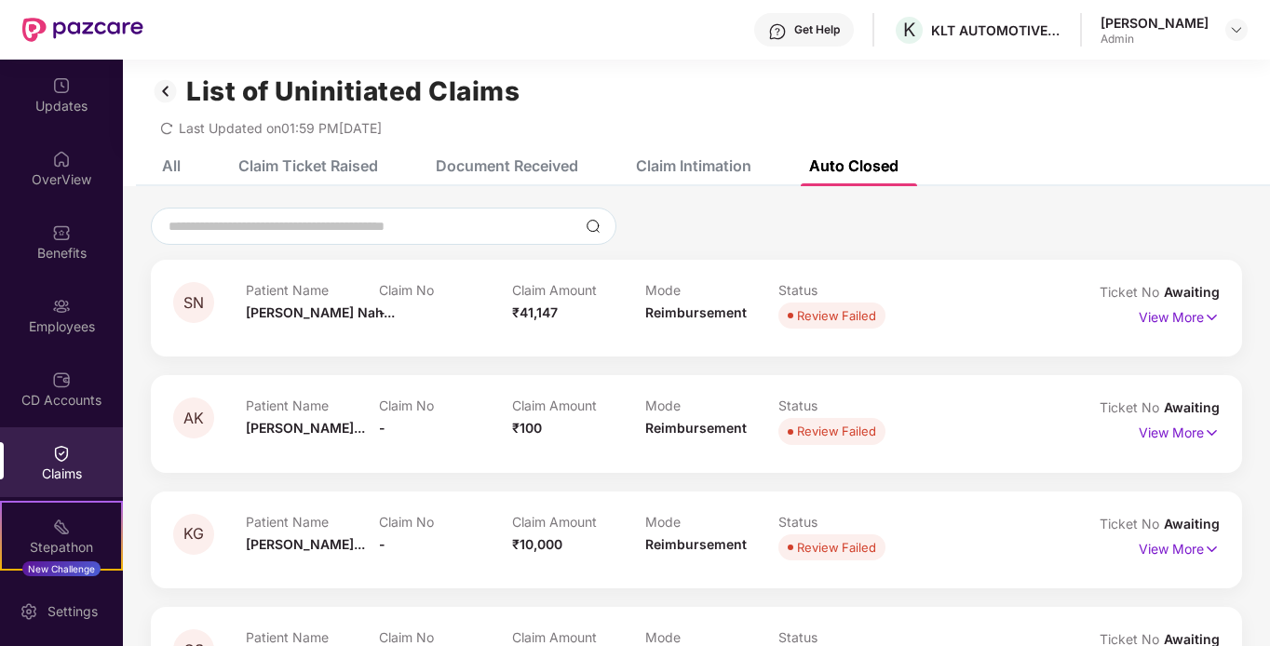
scroll to position [0, 0]
